Goal: Task Accomplishment & Management: Manage account settings

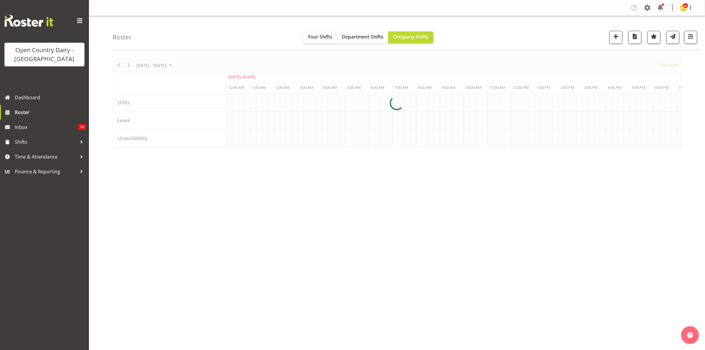
scroll to position [0, 3417]
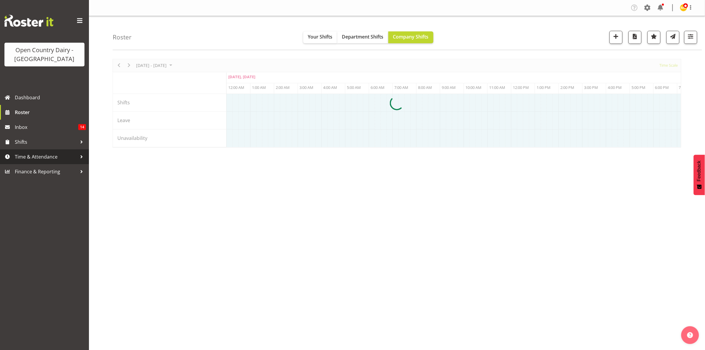
click at [39, 155] on span "Time & Attendance" at bounding box center [46, 156] width 62 height 9
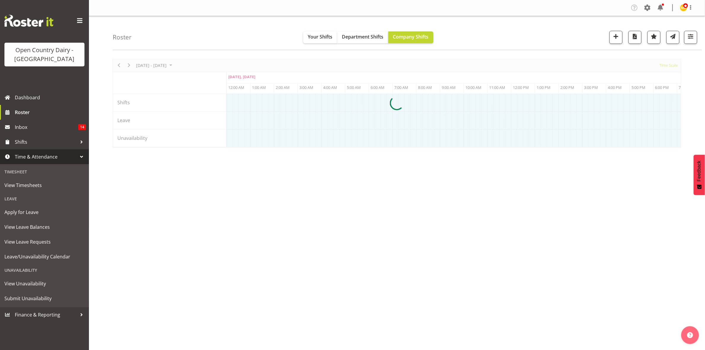
click at [7, 184] on span "View Timesheets" at bounding box center [44, 185] width 80 height 9
click at [22, 185] on span "View Timesheets" at bounding box center [44, 185] width 80 height 9
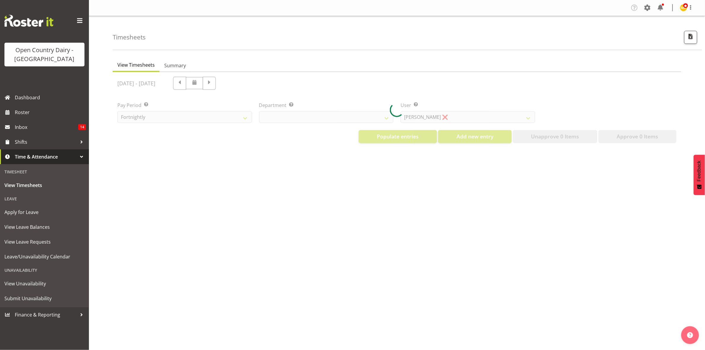
select select "699"
select select "8449"
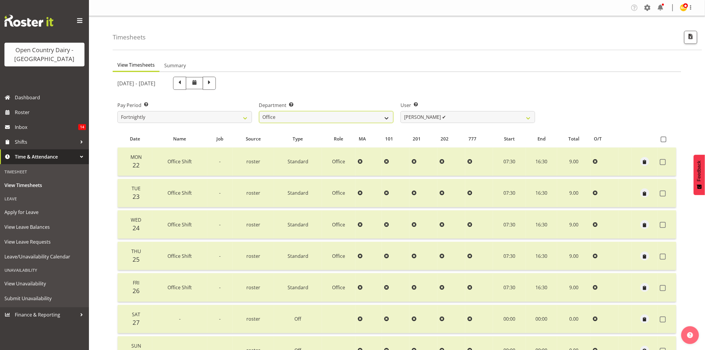
click at [349, 116] on select "734 735 736 737 738 739 851 853 854 855 856 858 861 862 865 867-9032 868 869 87…" at bounding box center [326, 117] width 135 height 12
select select "673"
click at [259, 111] on select "734 735 736 737 738 739 851 853 854 855 856 858 861 862 865 867-9032 868 869 87…" at bounding box center [326, 117] width 135 height 12
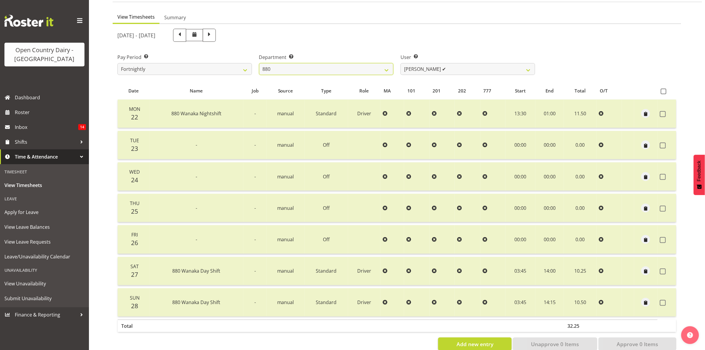
scroll to position [64, 0]
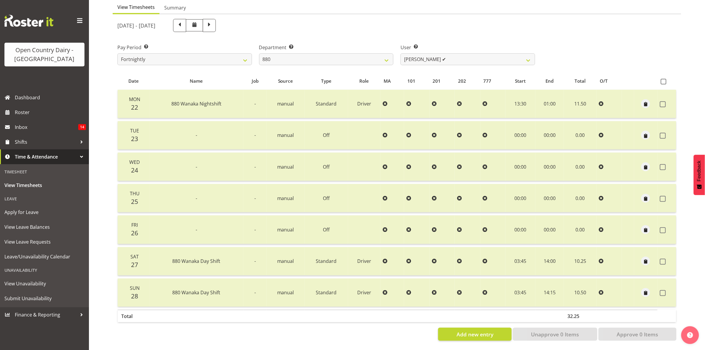
click at [213, 21] on span at bounding box center [210, 25] width 8 height 8
select select
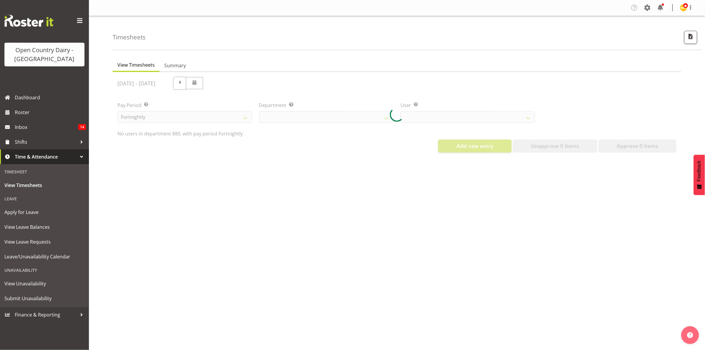
select select "673"
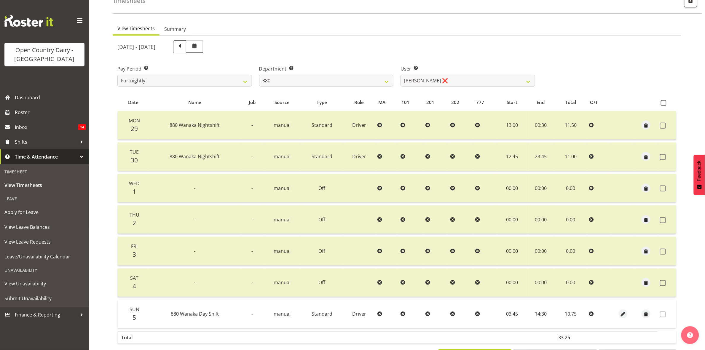
scroll to position [64, 0]
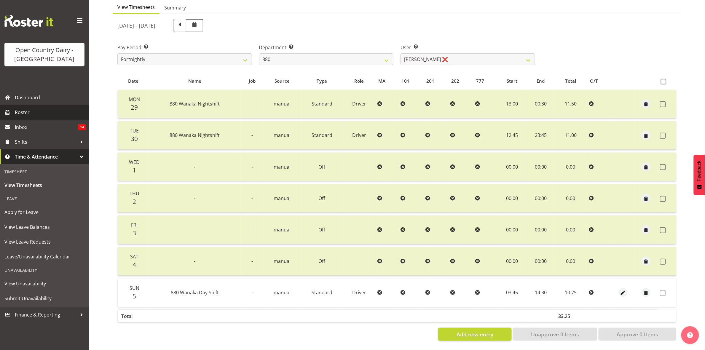
click at [32, 111] on span "Roster" at bounding box center [50, 112] width 71 height 9
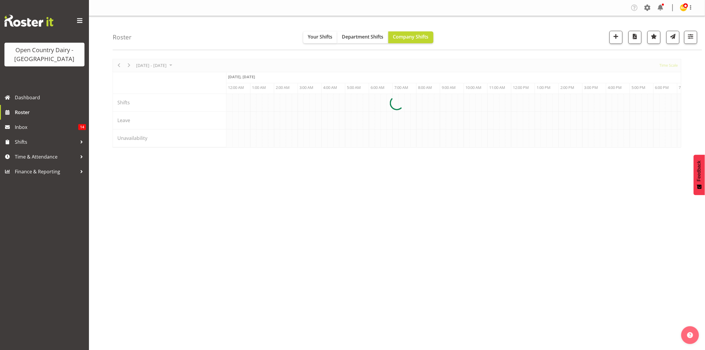
scroll to position [0, 3417]
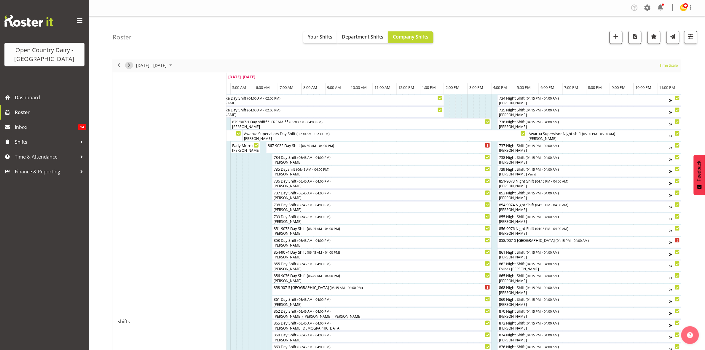
click at [131, 65] on span "Next" at bounding box center [128, 65] width 7 height 7
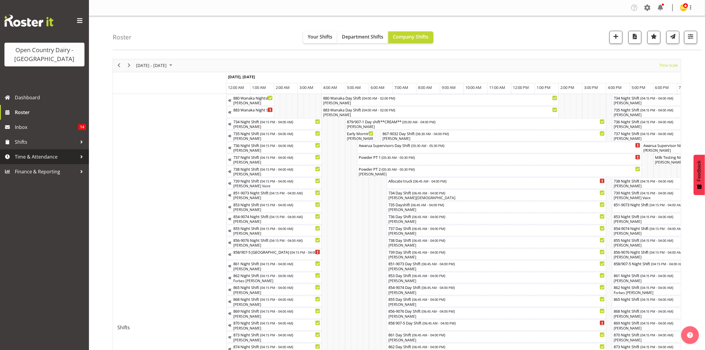
click at [39, 153] on span "Time & Attendance" at bounding box center [46, 156] width 62 height 9
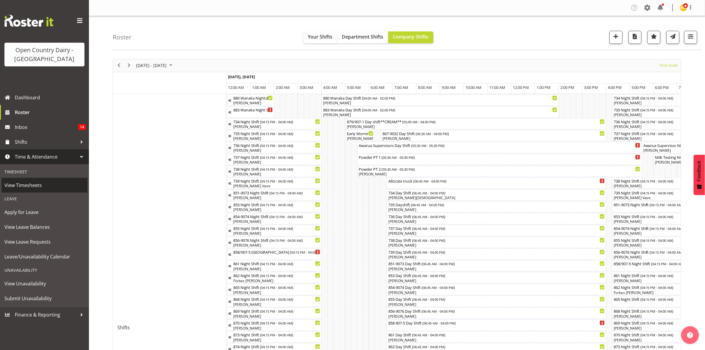
click at [58, 188] on span "View Timesheets" at bounding box center [44, 185] width 80 height 9
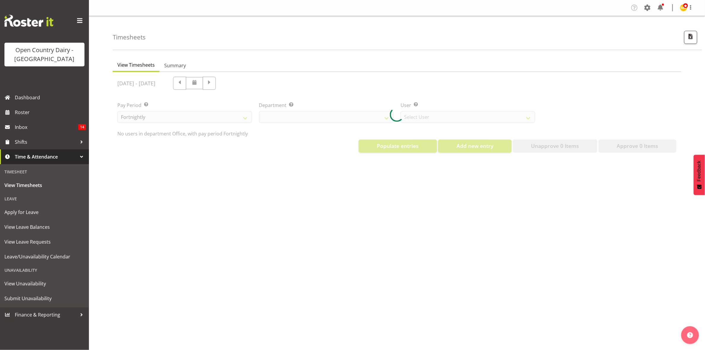
select select "699"
select select "8449"
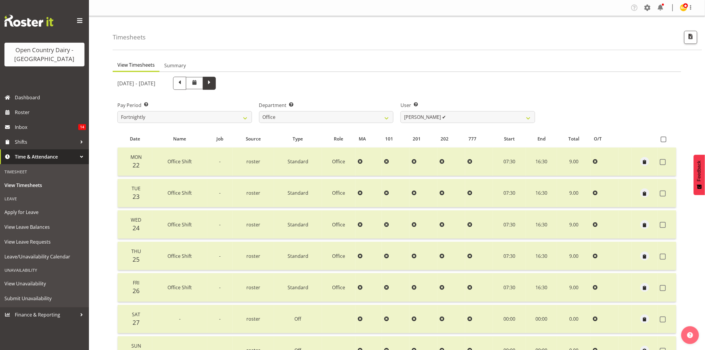
click at [213, 85] on span at bounding box center [210, 83] width 8 height 8
select select
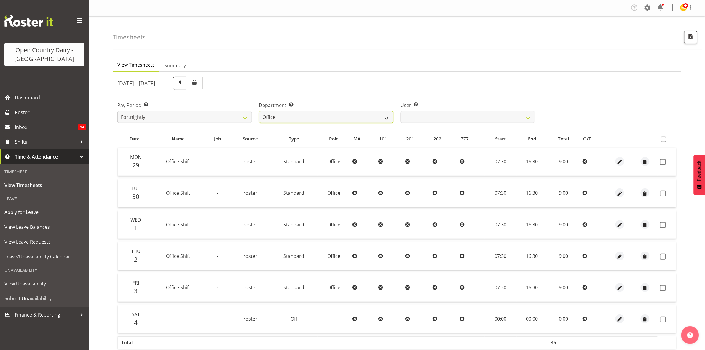
click at [376, 118] on select "734 735 736 737 738 739 851 853 854 855 856 858 861 862 865 867-9032 868 869 87…" at bounding box center [326, 117] width 135 height 12
select select "668"
click at [259, 111] on select "734 735 736 737 738 739 851 853 854 855 856 858 861 862 865 867-9032 868 869 87…" at bounding box center [326, 117] width 135 height 12
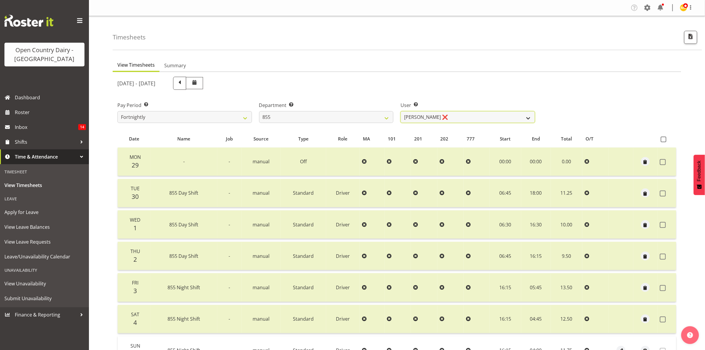
click at [456, 117] on select "[PERSON_NAME] ❌ [PERSON_NAME] ❌ [PERSON_NAME] ❌" at bounding box center [468, 117] width 135 height 12
select select "7374"
click at [401, 111] on select "[PERSON_NAME] ❌ [PERSON_NAME] ❌ [PERSON_NAME] ❌" at bounding box center [468, 117] width 135 height 12
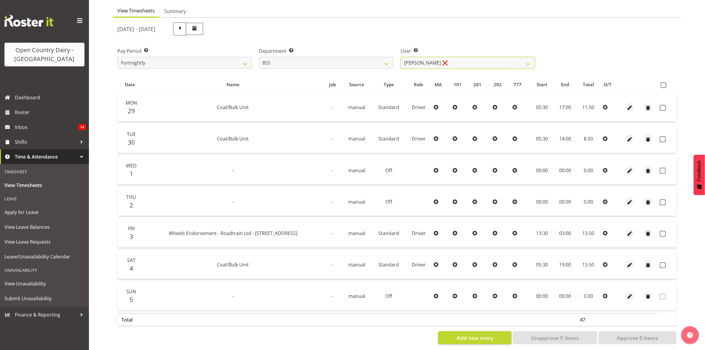
scroll to position [64, 0]
